Goal: Find specific page/section: Find specific page/section

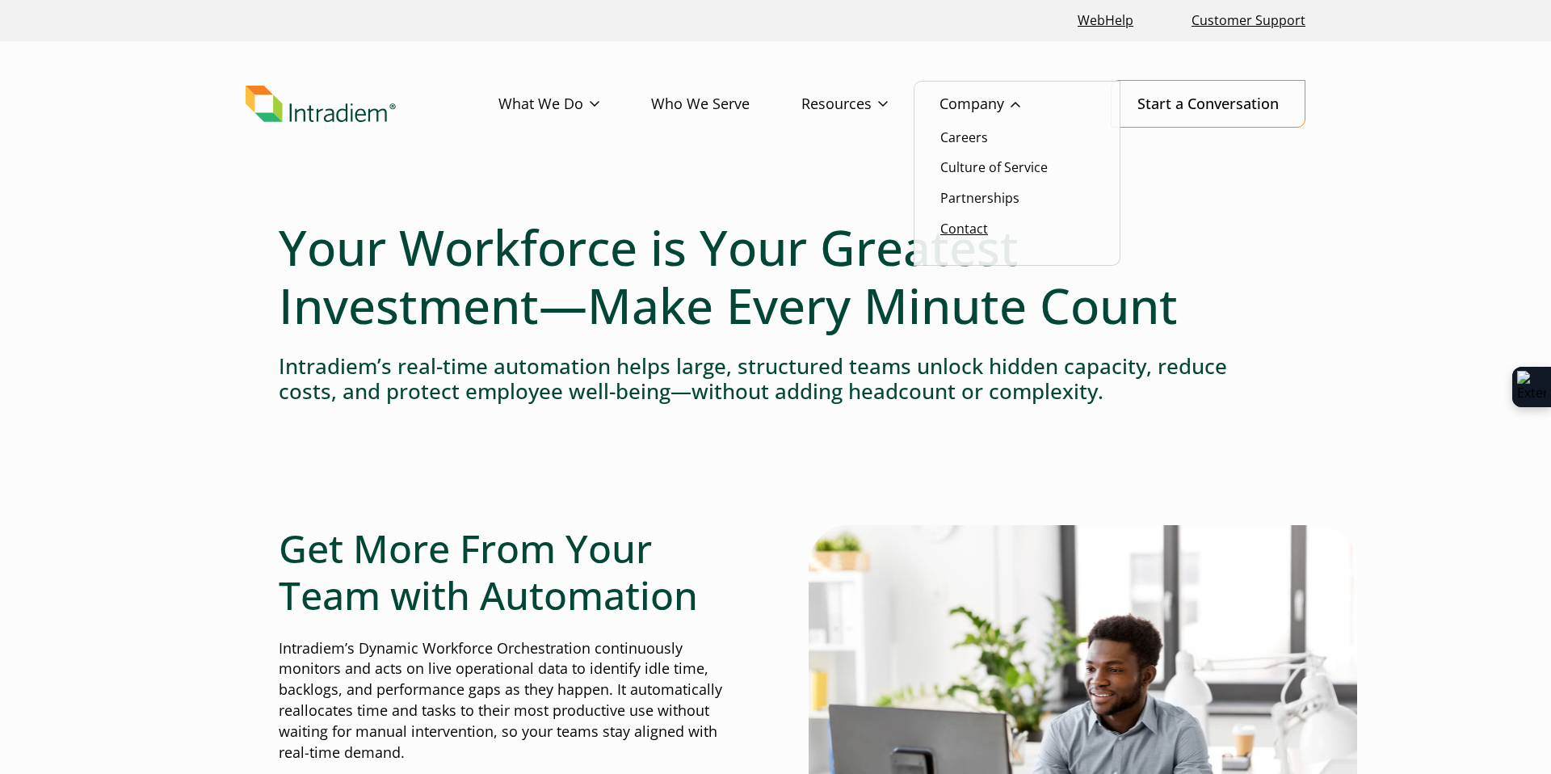
click at [957, 227] on link "Contact" at bounding box center [964, 229] width 48 height 18
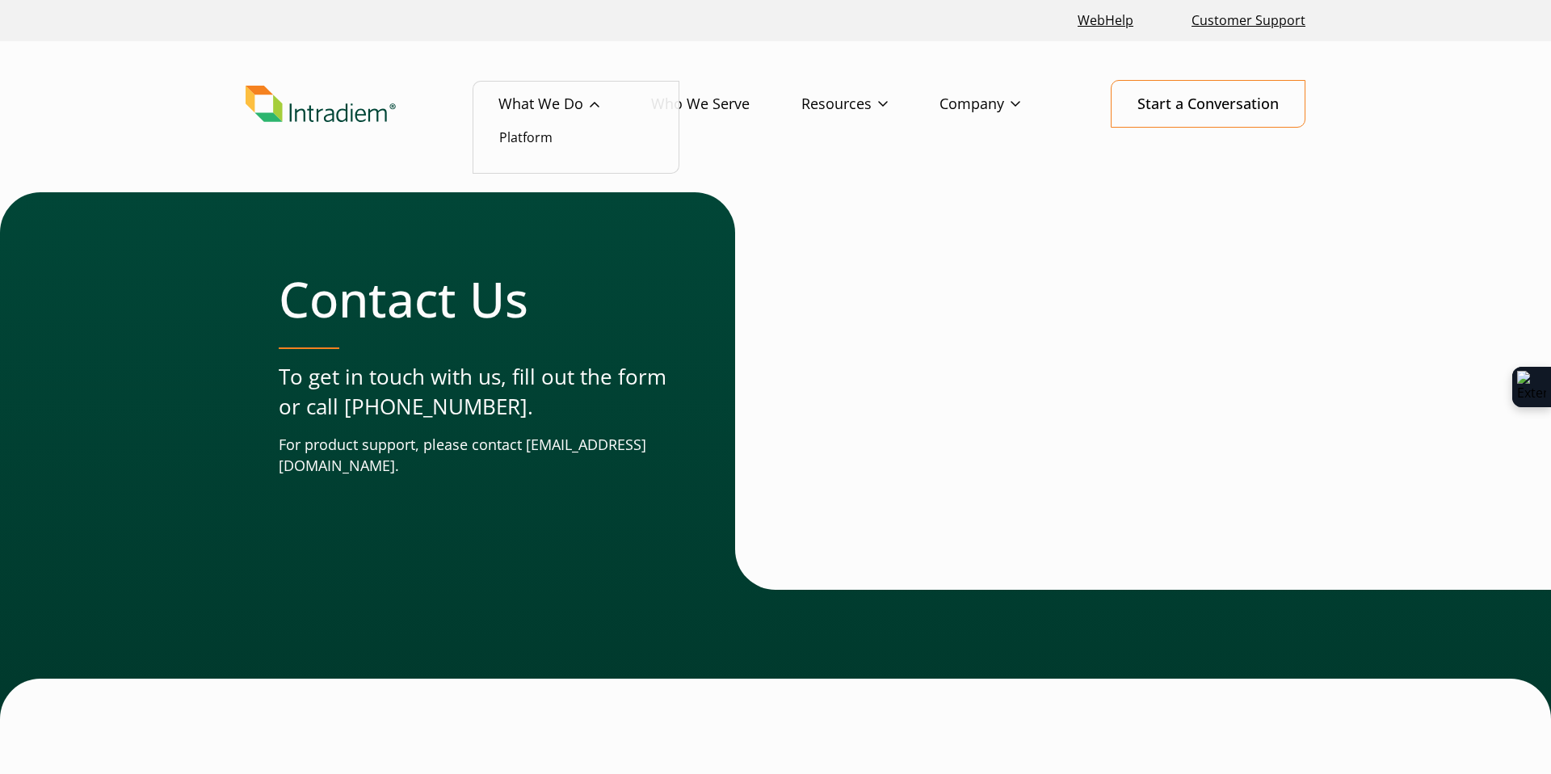
click at [550, 95] on link "What We Do" at bounding box center [574, 104] width 153 height 47
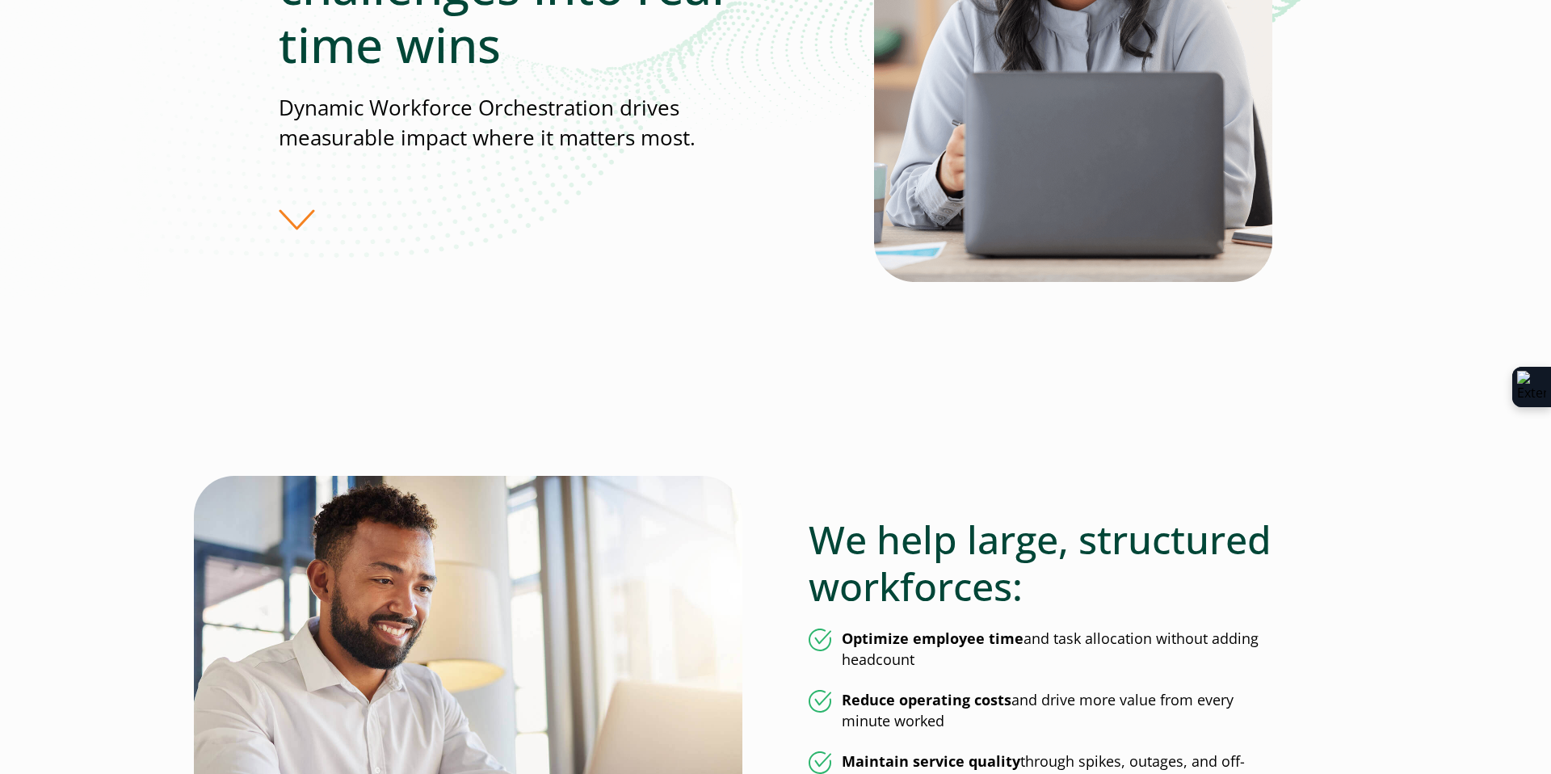
scroll to position [412, 0]
